Goal: Navigation & Orientation: Find specific page/section

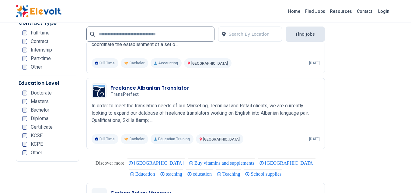
scroll to position [1096, 0]
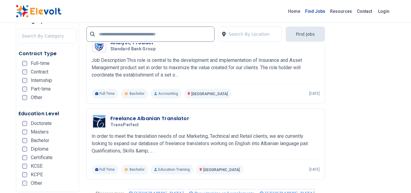
click at [317, 11] on link "Find Jobs" at bounding box center [315, 11] width 25 height 10
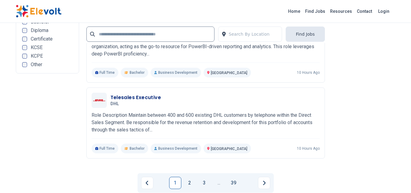
scroll to position [1491, 0]
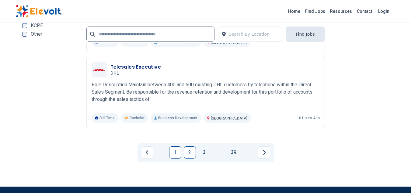
click at [188, 152] on link "2" at bounding box center [190, 152] width 12 height 12
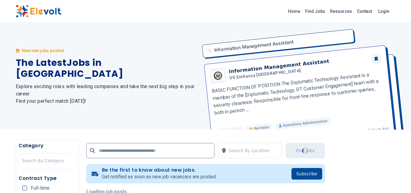
scroll to position [91, 0]
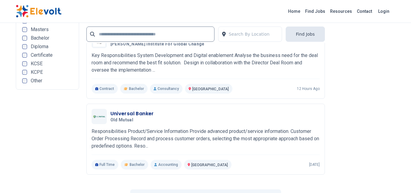
scroll to position [1491, 0]
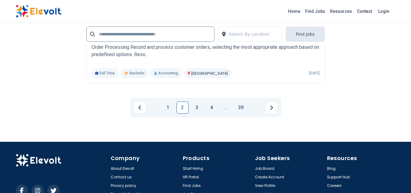
click at [195, 109] on link "3" at bounding box center [197, 107] width 12 height 12
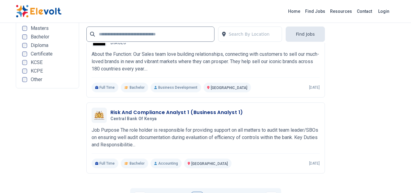
scroll to position [1339, 0]
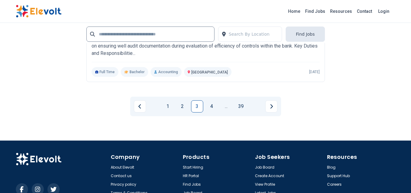
click at [199, 108] on link "3" at bounding box center [197, 106] width 12 height 12
click at [210, 109] on link "4" at bounding box center [212, 106] width 12 height 12
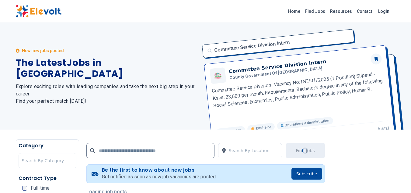
scroll to position [122, 0]
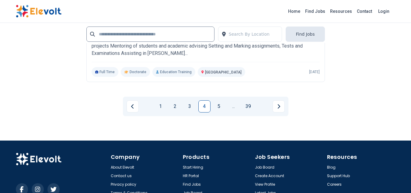
scroll to position [1248, 0]
